Goal: Task Accomplishment & Management: Manage account settings

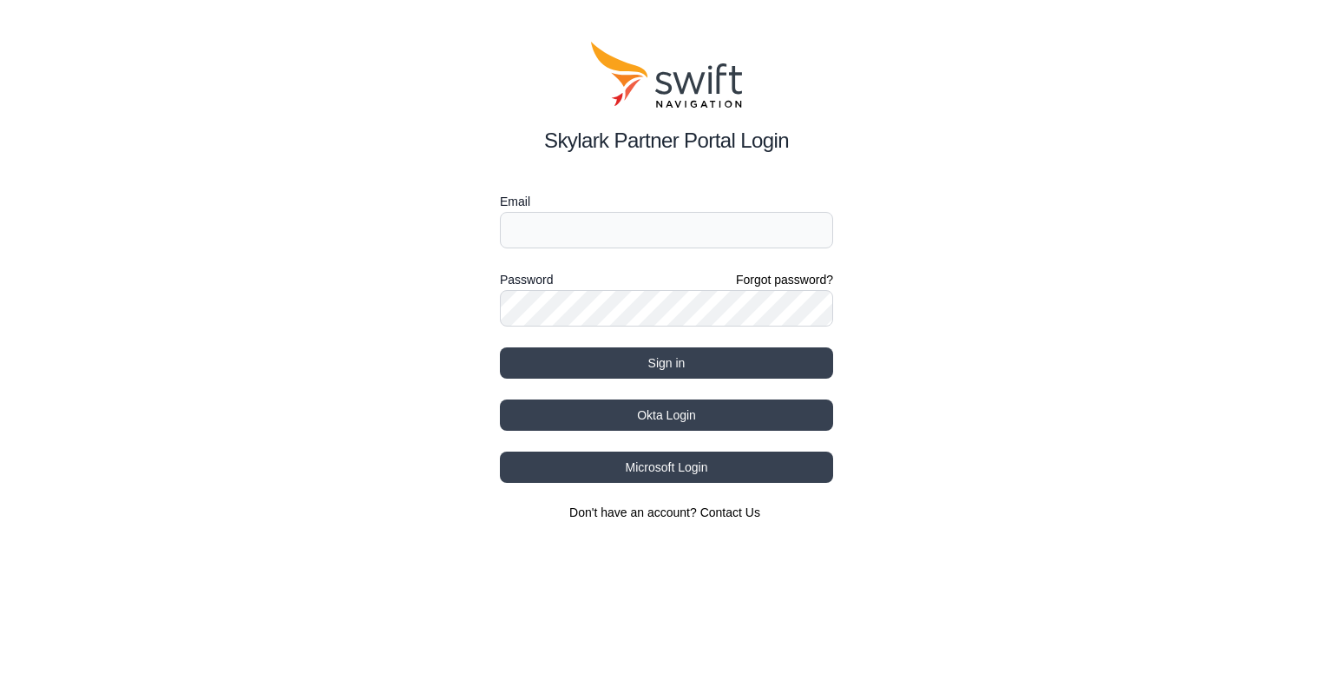
click at [620, 252] on form "Email Password Forgot password? Sign in" at bounding box center [666, 284] width 333 height 187
click at [635, 232] on input "Email" at bounding box center [666, 230] width 333 height 36
paste input "[EMAIL_ADDRESS][PERSON_NAME]"
type input "[EMAIL_ADDRESS][PERSON_NAME]"
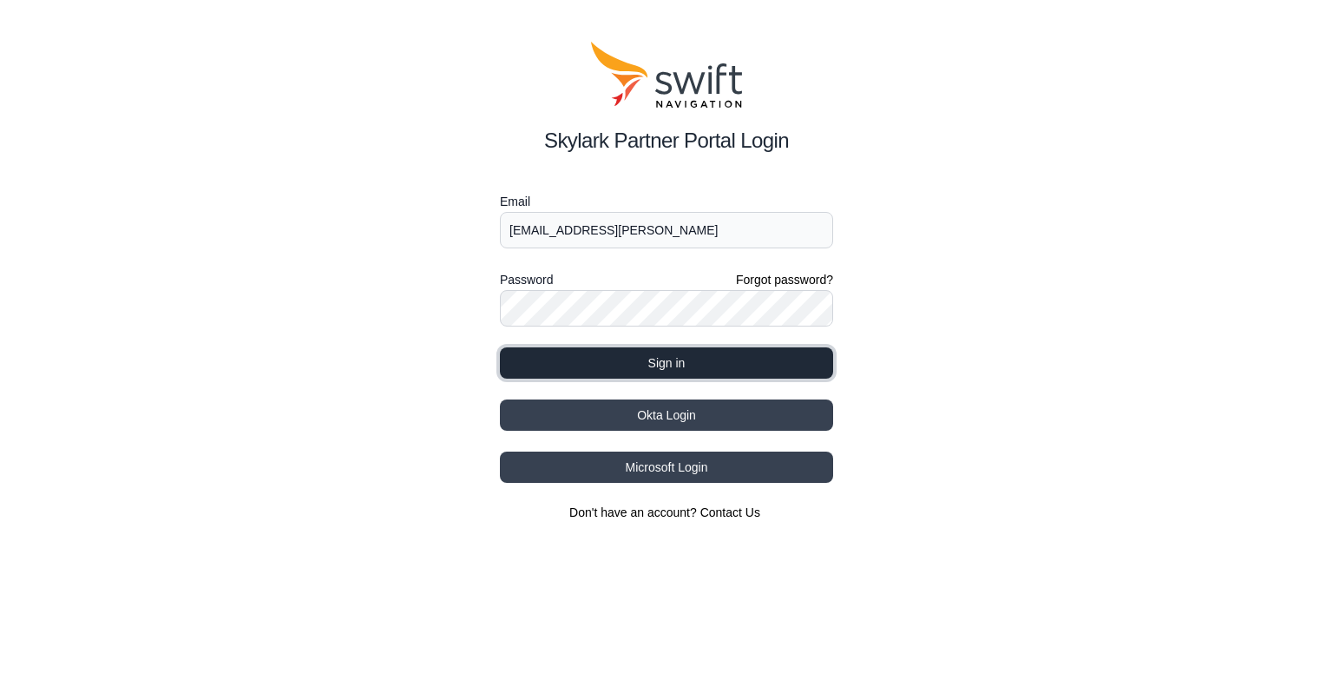
click at [654, 364] on button "Sign in" at bounding box center [666, 362] width 333 height 31
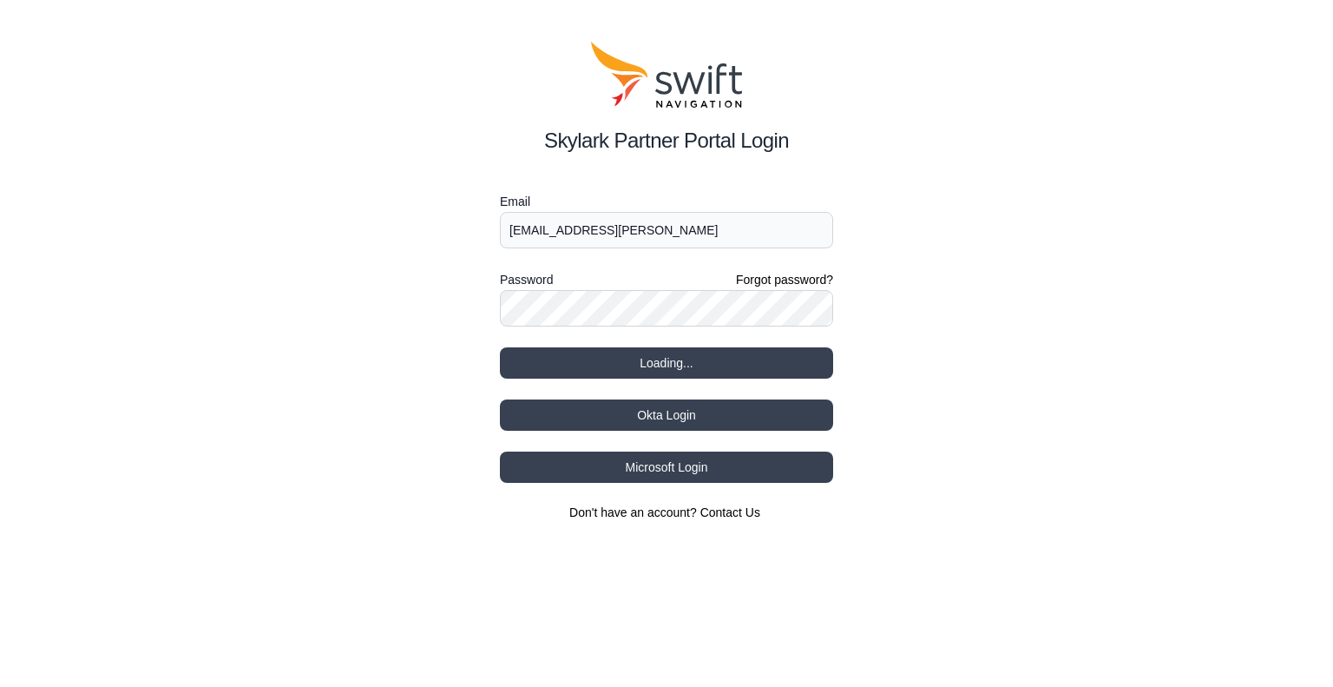
select select
